Goal: Navigation & Orientation: Find specific page/section

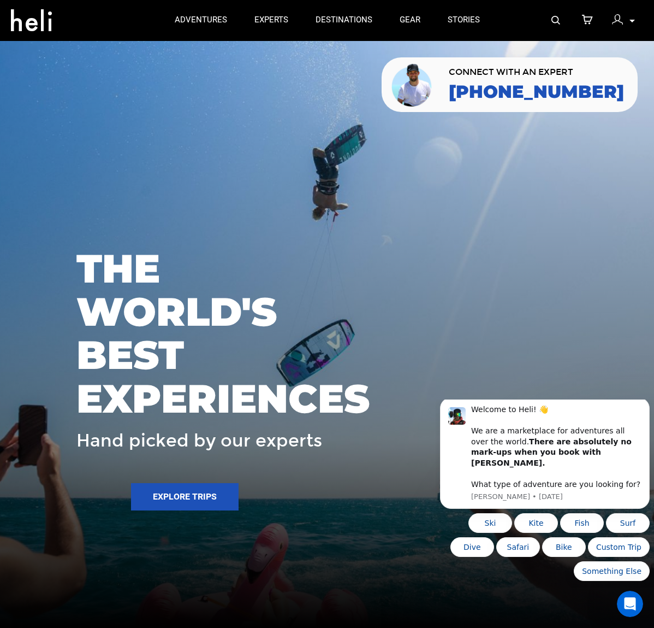
click at [622, 15] on img at bounding box center [617, 20] width 11 height 11
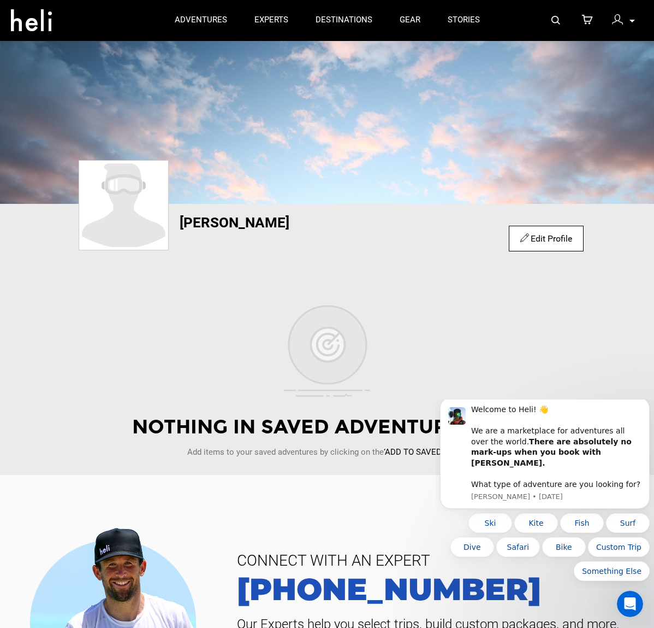
click at [622, 15] on img at bounding box center [617, 20] width 11 height 11
click at [626, 21] on div at bounding box center [620, 22] width 16 height 16
click at [630, 20] on div "My Profile My Orders Account Settings Credits Saved Adventures Logout" at bounding box center [623, 20] width 39 height 21
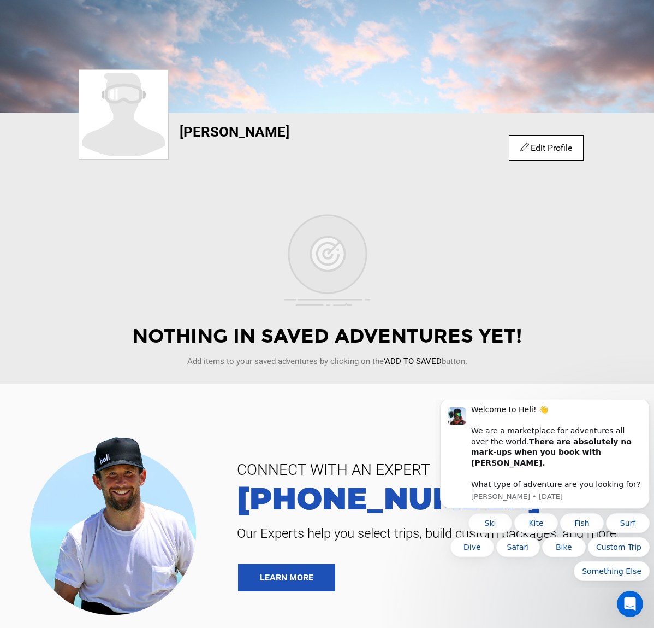
scroll to position [218, 0]
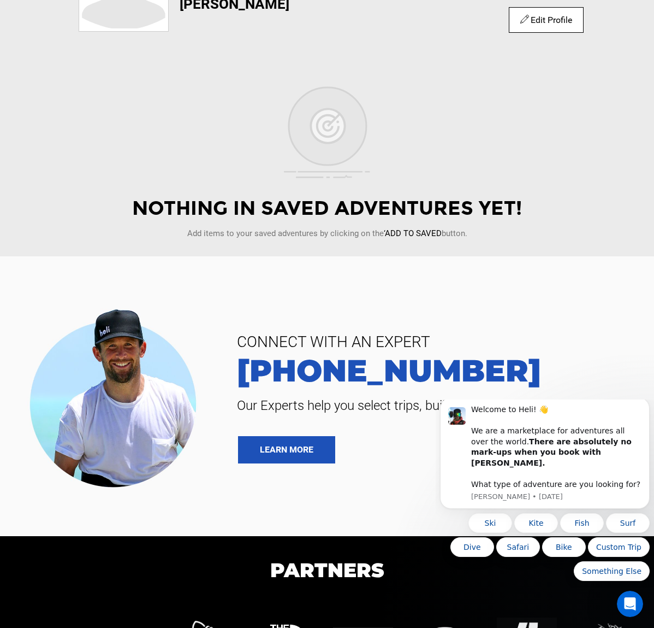
click at [422, 132] on div "Nothing in saved adventures yet! Add items to your saved adventures by clicking…" at bounding box center [326, 165] width 643 height 181
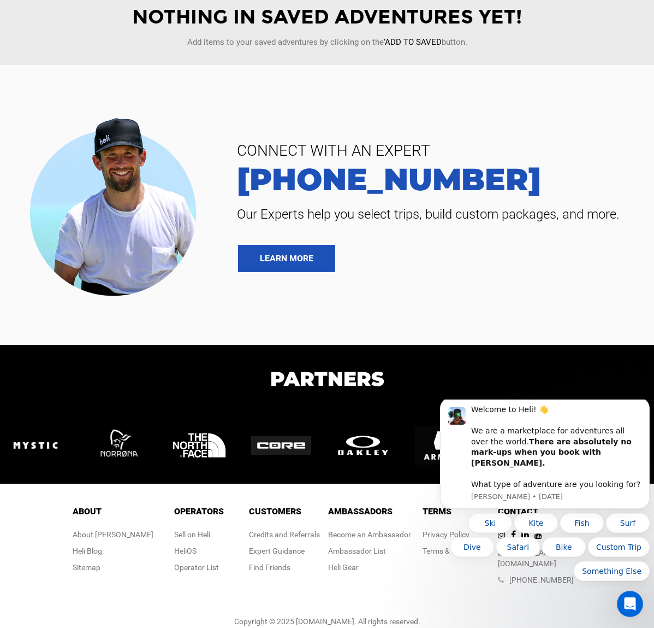
scroll to position [413, 0]
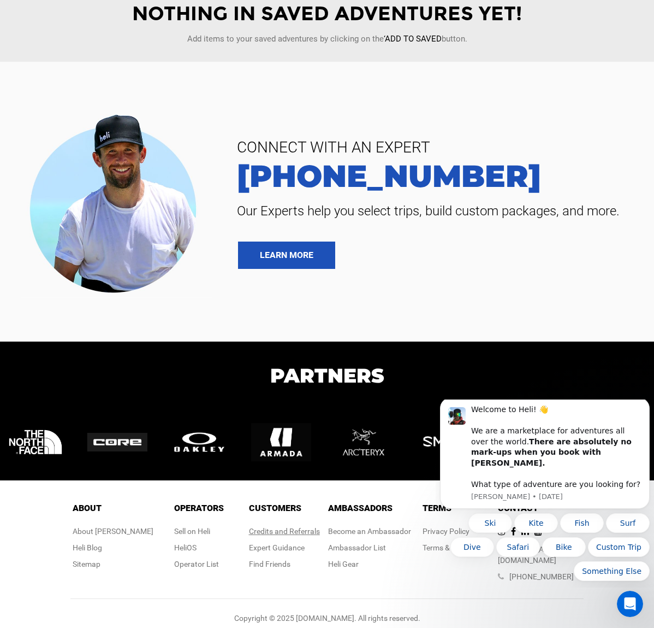
click at [301, 527] on link "Credits and Referrals" at bounding box center [284, 531] width 71 height 9
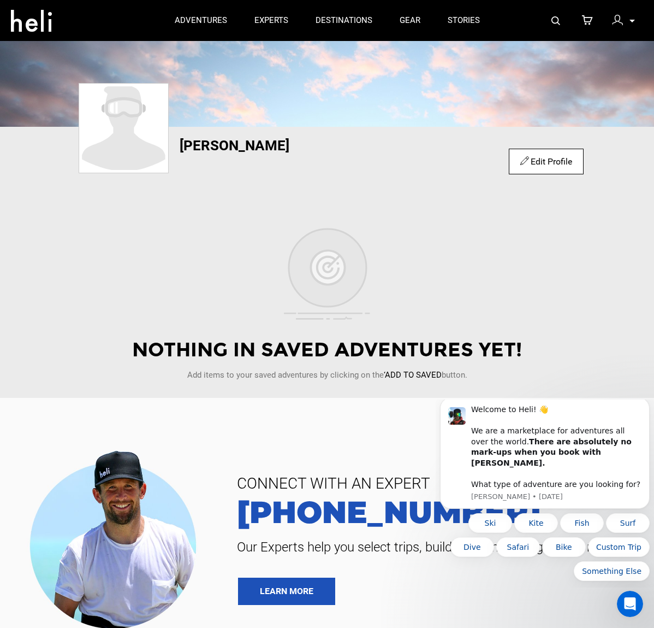
scroll to position [0, 0]
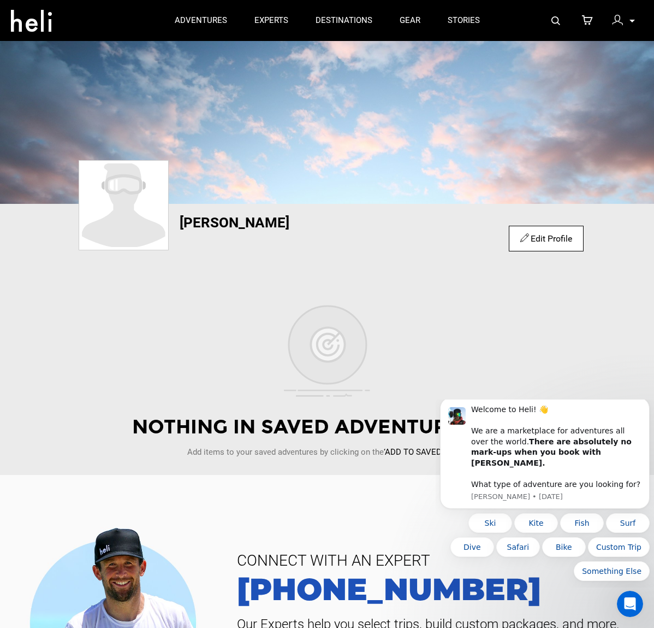
click at [591, 18] on icon at bounding box center [587, 21] width 11 height 14
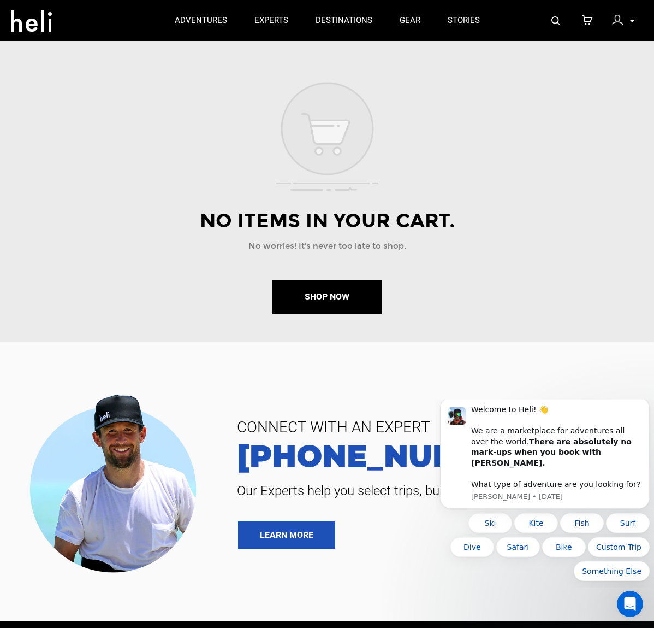
click at [624, 14] on div "My Profile My Orders Account Settings Credits Saved Adventures Logout" at bounding box center [623, 20] width 39 height 21
click at [624, 16] on div at bounding box center [620, 22] width 16 height 16
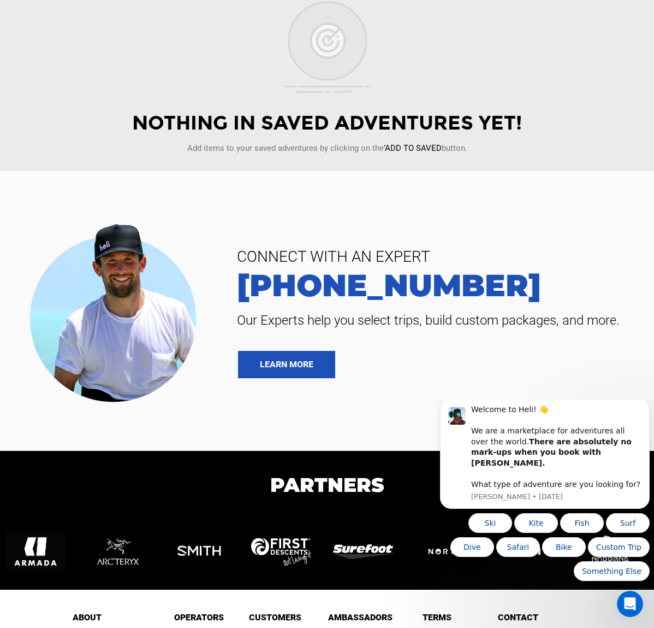
scroll to position [328, 0]
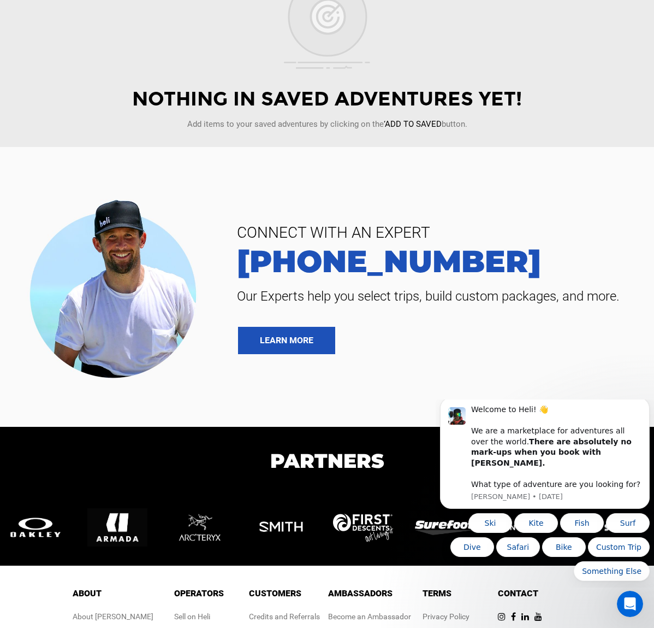
click at [237, 153] on section "CONNECT WITH AN EXPERT [PHONE_NUMBER] Our Experts help you select trips, build …" at bounding box center [327, 287] width 654 height 280
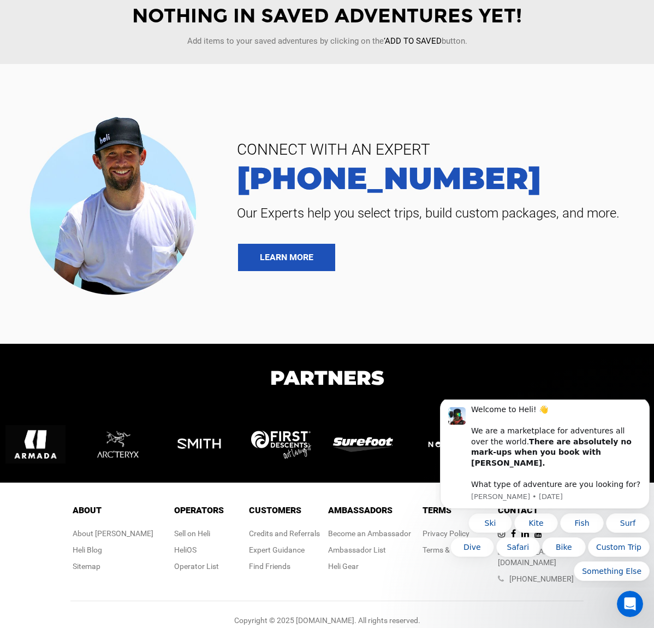
scroll to position [413, 0]
